Goal: Task Accomplishment & Management: Use online tool/utility

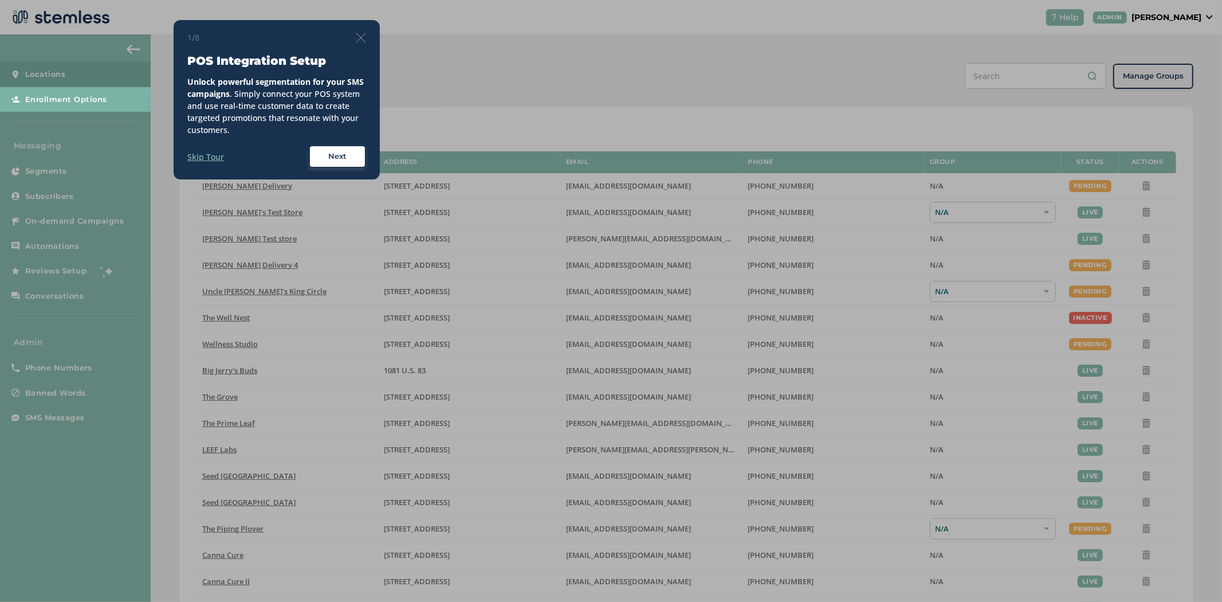
click at [1187, 6] on div at bounding box center [611, 301] width 1222 height 602
click at [1172, 16] on div at bounding box center [611, 301] width 1222 height 602
click at [365, 32] on div "1/8" at bounding box center [276, 38] width 179 height 12
click at [359, 36] on img at bounding box center [361, 38] width 10 height 10
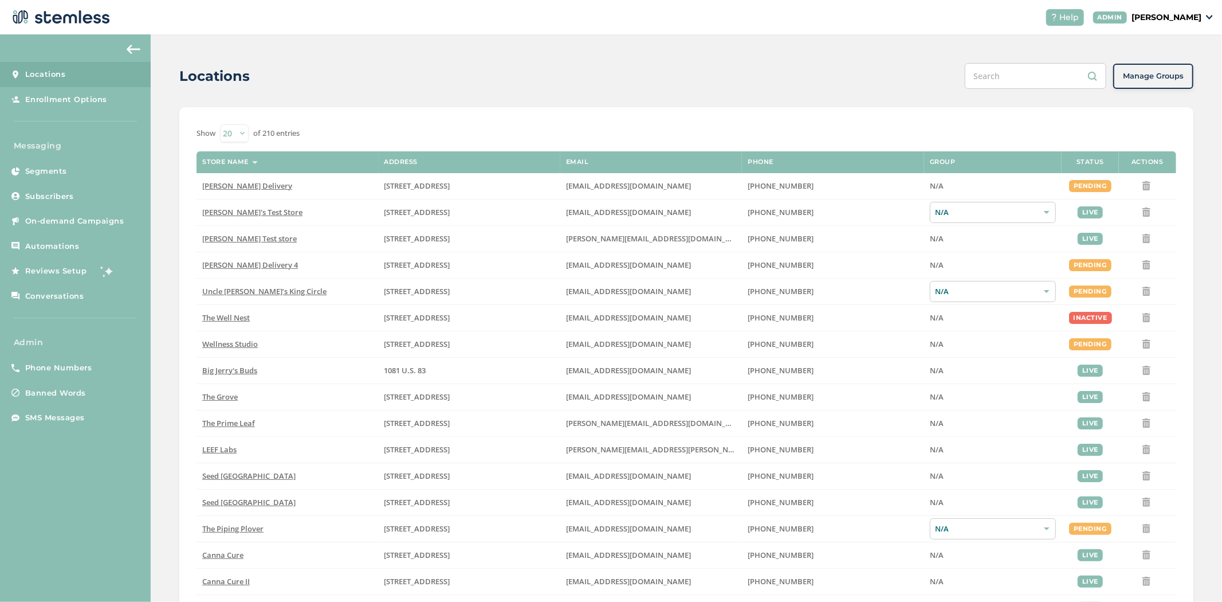
click at [1184, 17] on p "[PERSON_NAME]" at bounding box center [1167, 17] width 70 height 12
click at [1164, 81] on span "Impersonate" at bounding box center [1172, 82] width 56 height 11
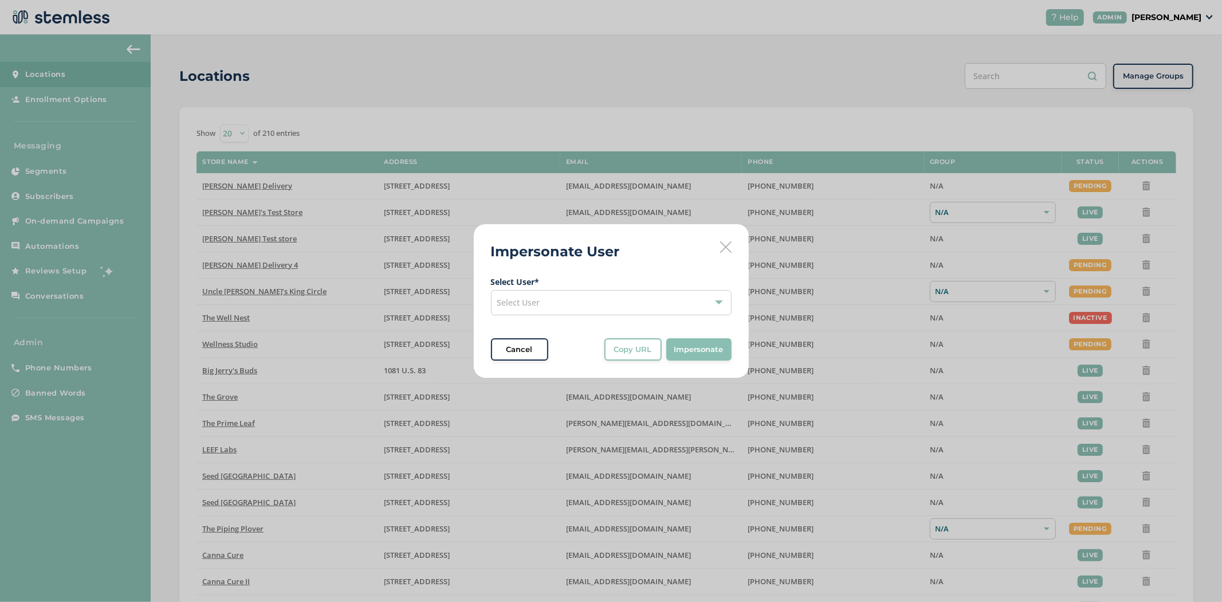
click at [589, 309] on div "Select User" at bounding box center [611, 302] width 241 height 25
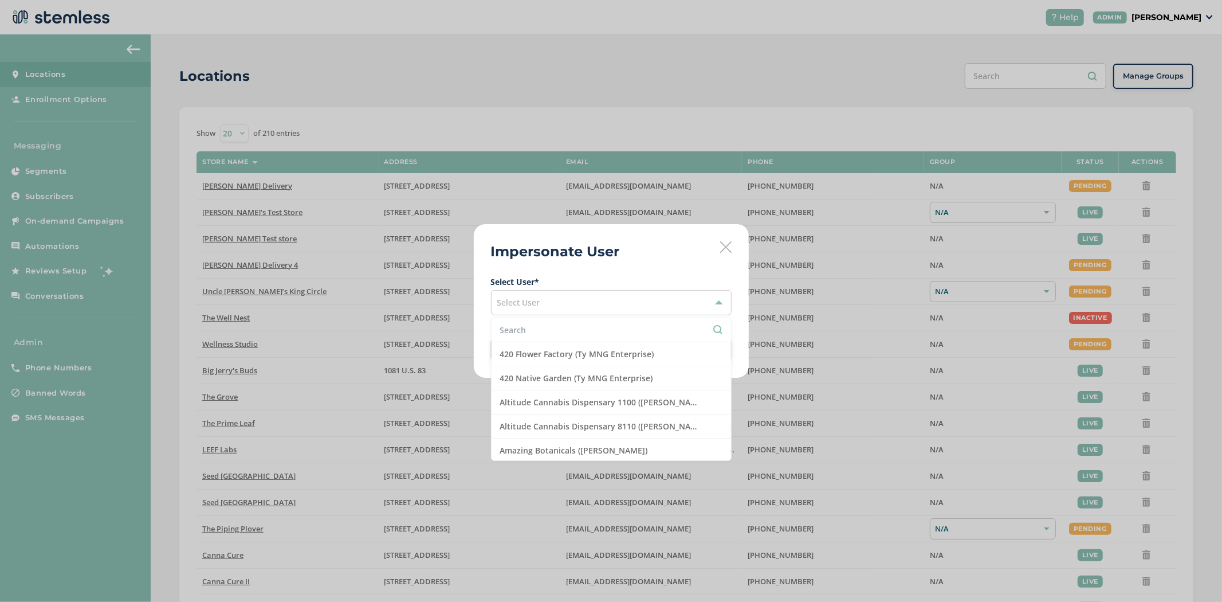
drag, startPoint x: 582, startPoint y: 312, endPoint x: 571, endPoint y: 323, distance: 15.4
click at [579, 315] on div "Select User" at bounding box center [611, 302] width 241 height 25
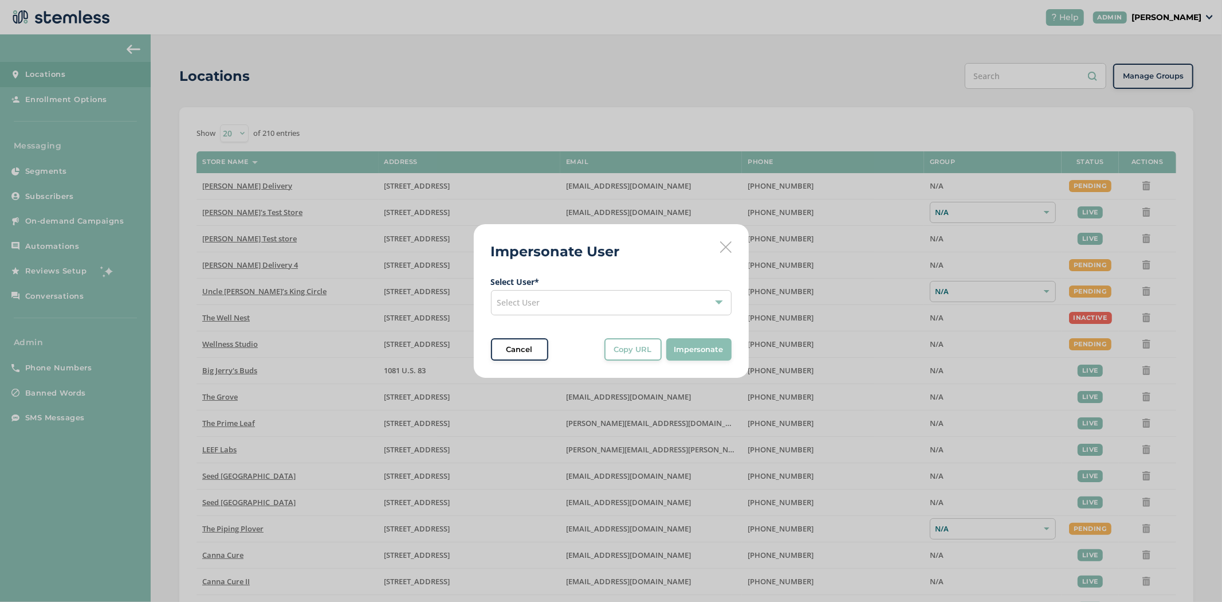
click at [571, 323] on span "Select User * Select User Cancel Copy URL Copy URL to clipboard, then paste it …" at bounding box center [611, 318] width 241 height 85
click at [592, 298] on div "Select User" at bounding box center [611, 302] width 241 height 25
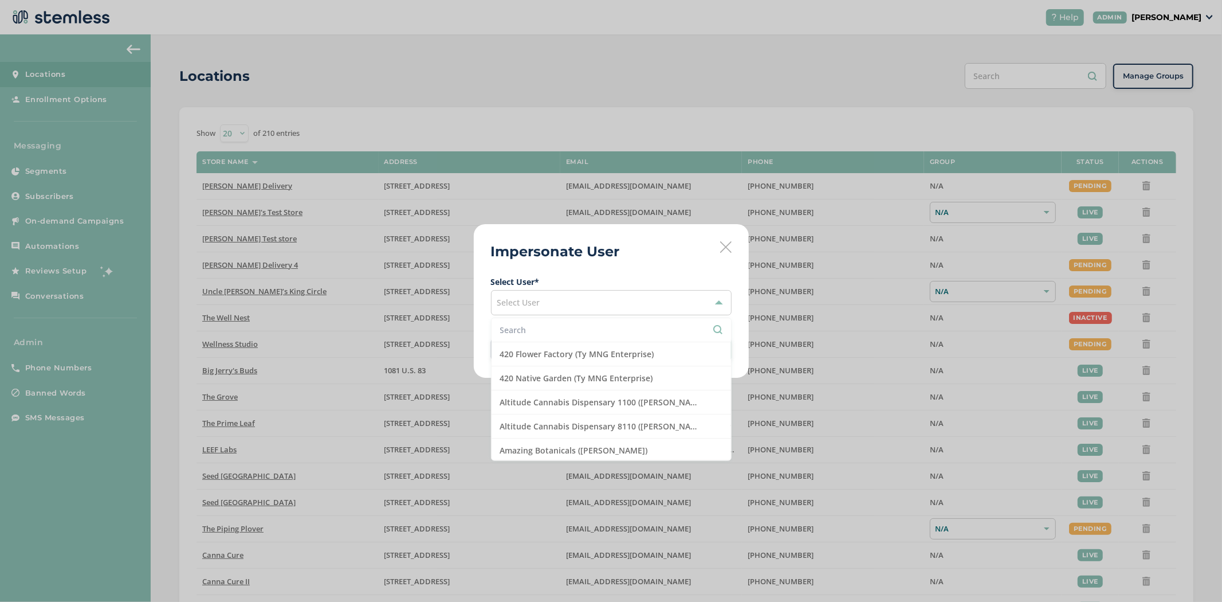
click at [547, 329] on input "text" at bounding box center [611, 330] width 222 height 12
type input "s"
type input "c"
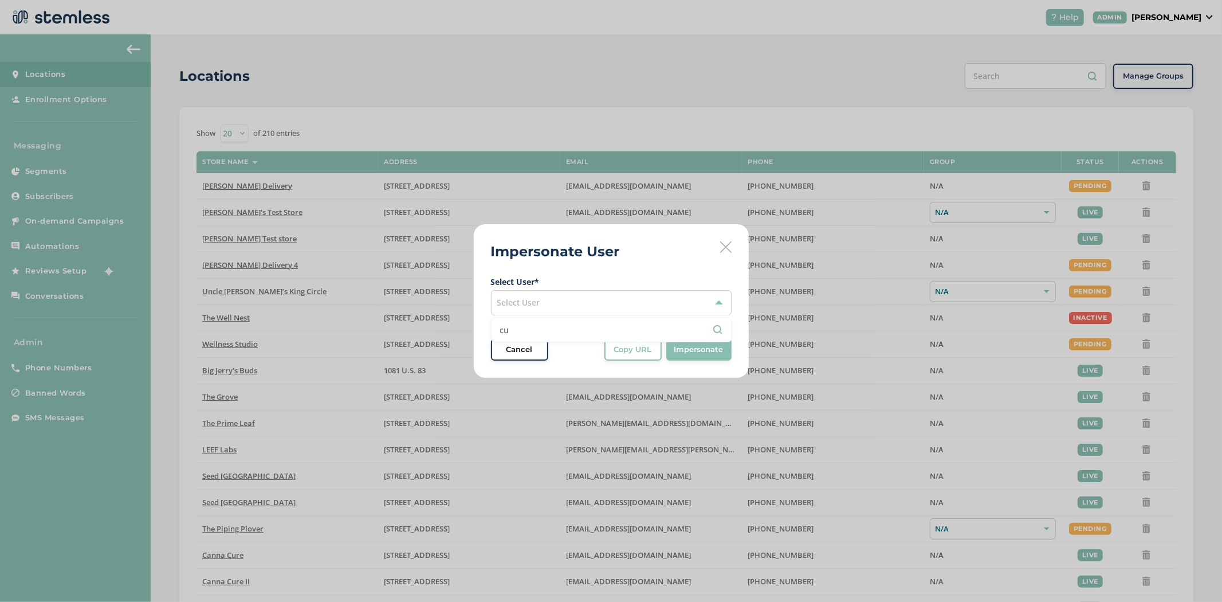
type input "c"
type input "super"
drag, startPoint x: 585, startPoint y: 358, endPoint x: 608, endPoint y: 349, distance: 24.3
click at [585, 357] on li "Cannabis Superstore (Cannabis Superstore)" at bounding box center [611, 353] width 239 height 23
click at [704, 340] on button "Impersonate" at bounding box center [698, 349] width 65 height 23
